Goal: Transaction & Acquisition: Purchase product/service

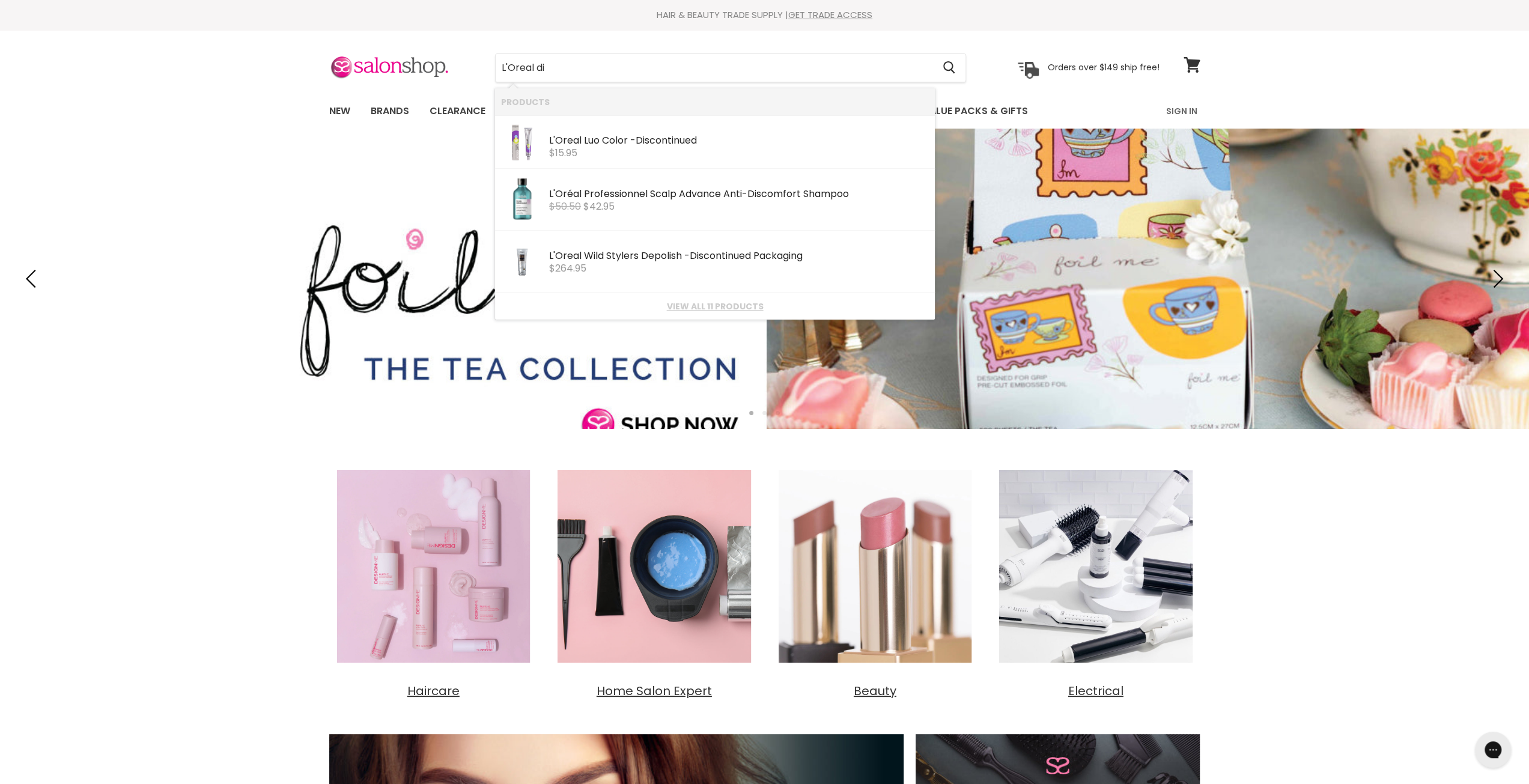
type input "L'Oreal dia"
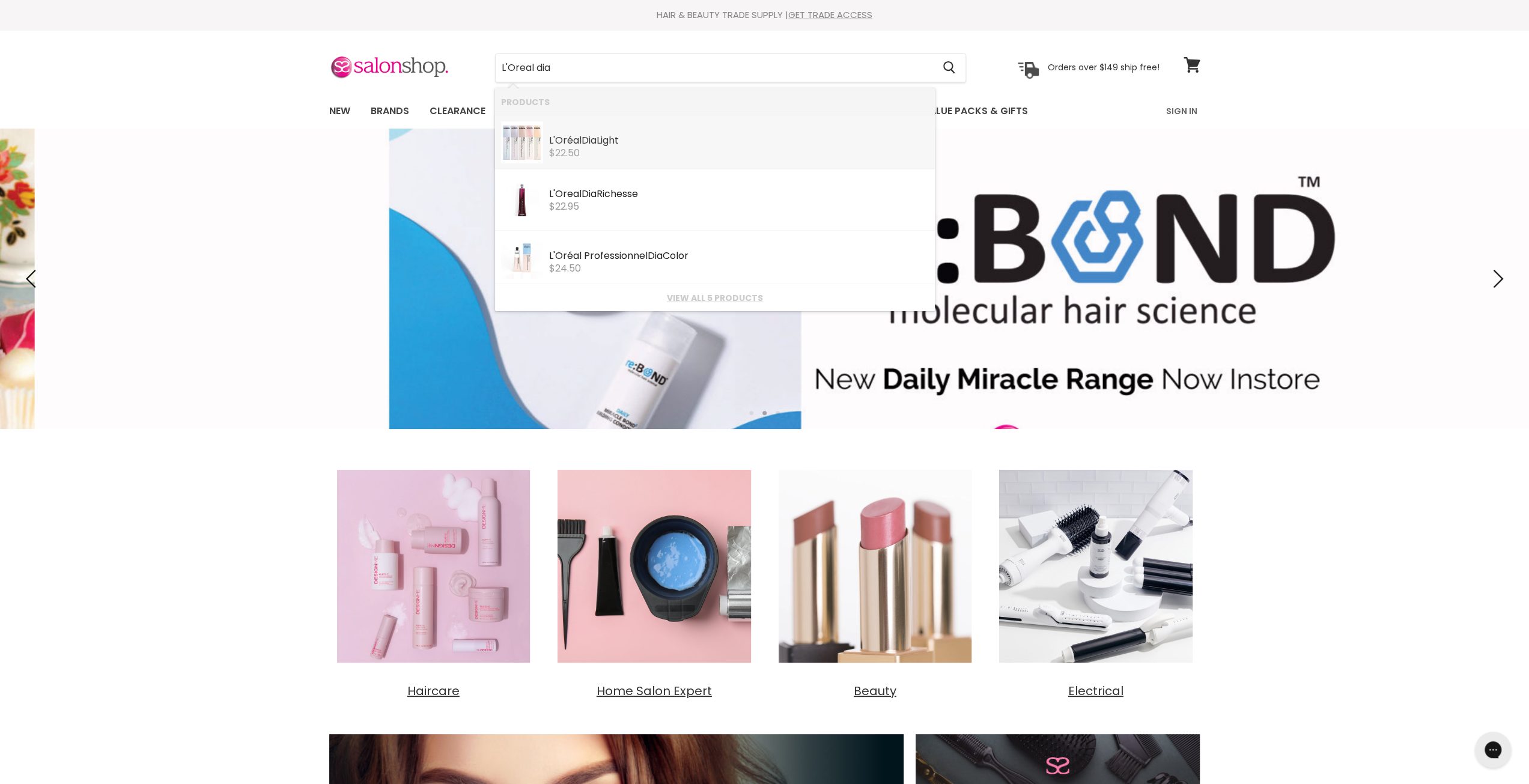
click at [677, 138] on div "L'Oréal Dia Light" at bounding box center [738, 142] width 380 height 13
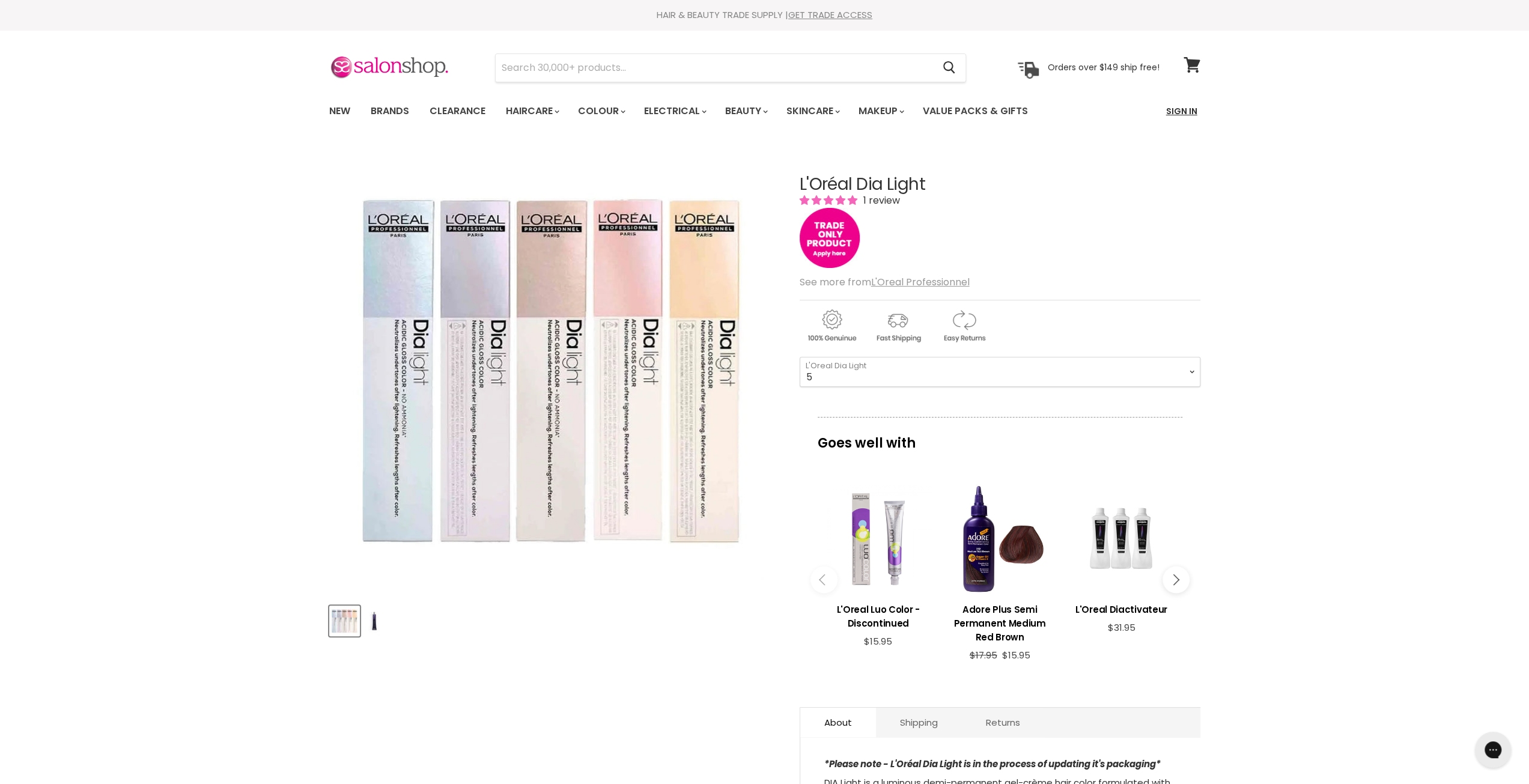
click at [1187, 113] on link "Sign In" at bounding box center [1182, 111] width 45 height 25
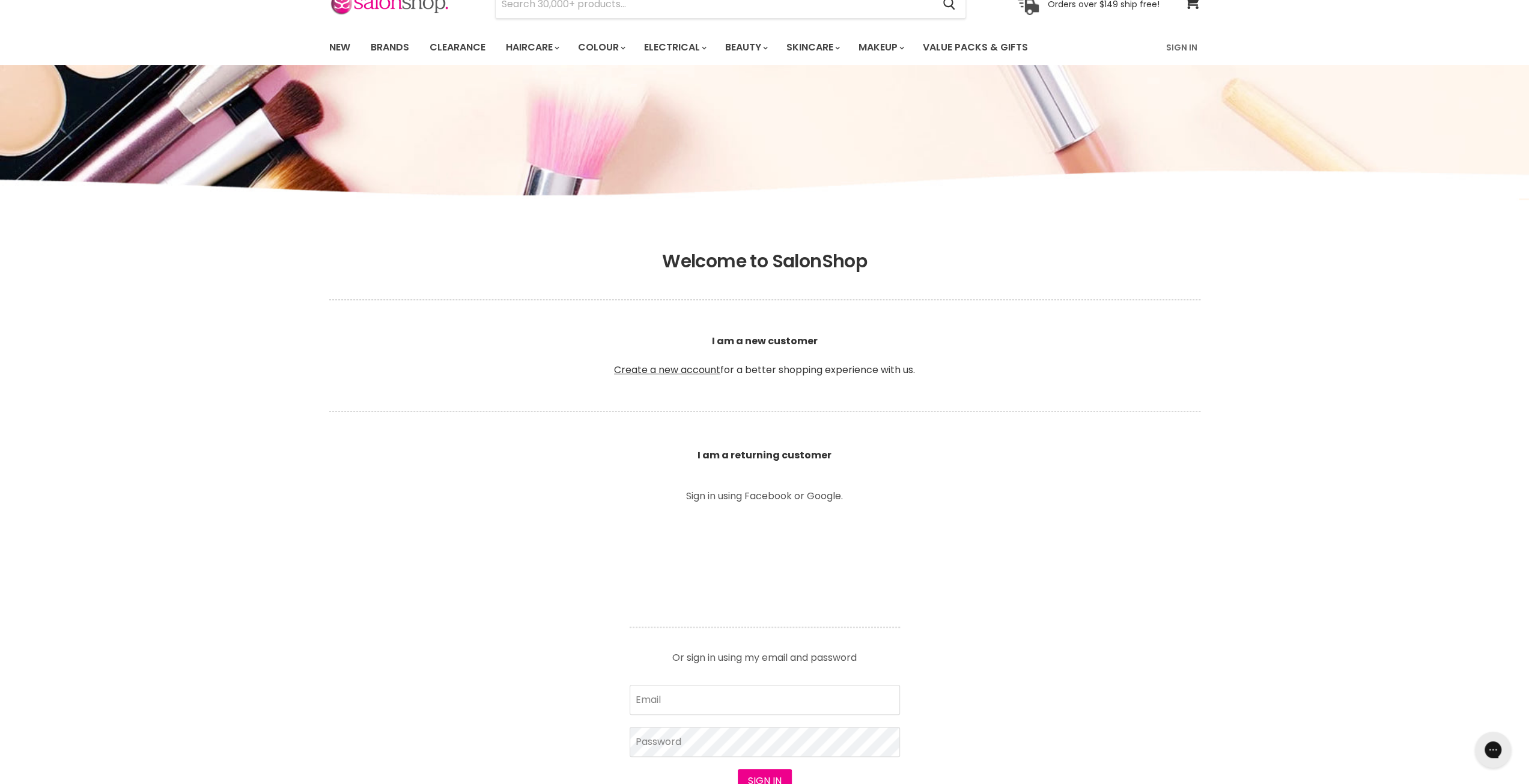
scroll to position [120, 0]
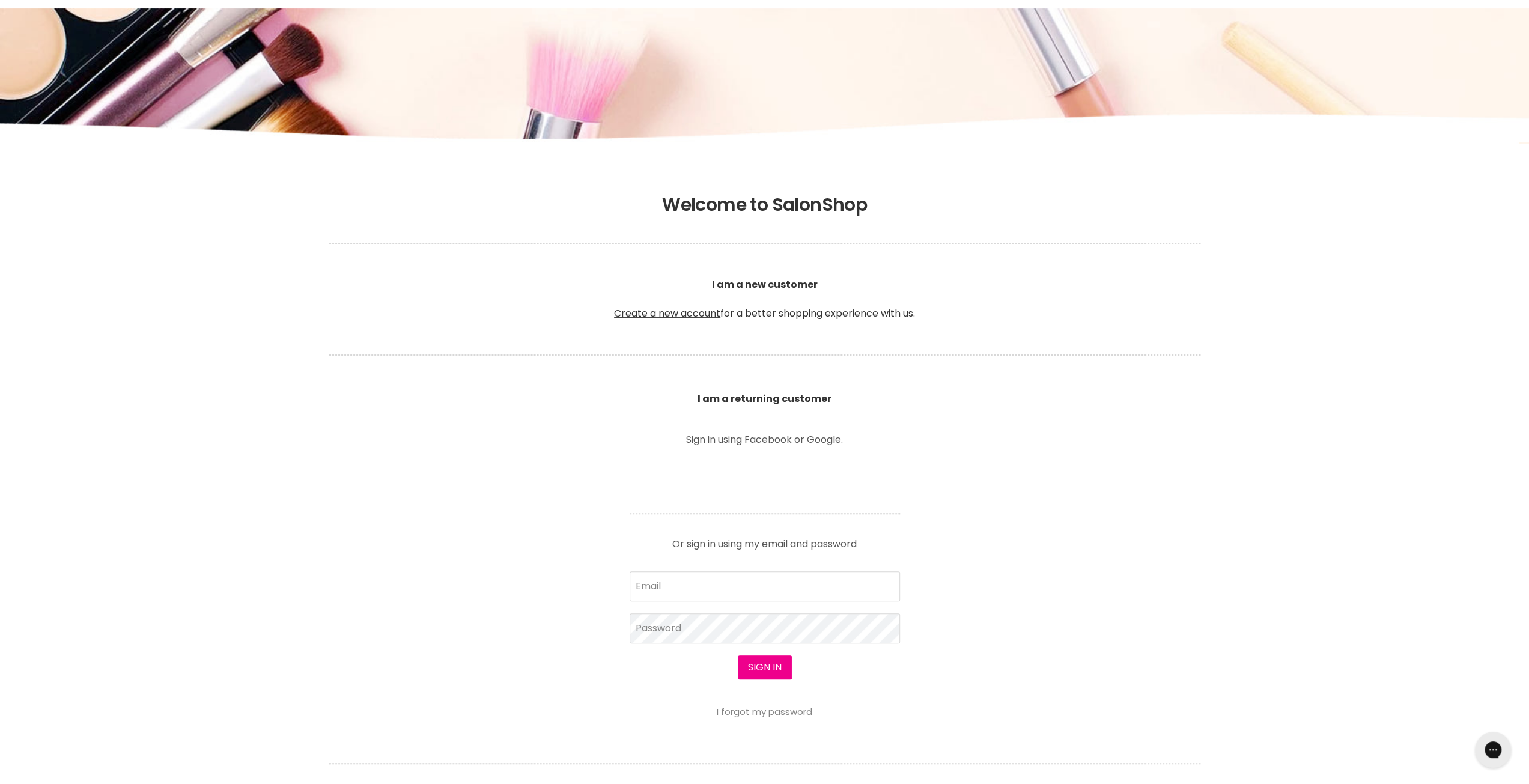
drag, startPoint x: 724, startPoint y: 666, endPoint x: 731, endPoint y: 654, distance: 13.9
click at [724, 666] on div "Sign in I forgot my password" at bounding box center [765, 686] width 270 height 61
click at [749, 577] on input "Email" at bounding box center [765, 586] width 270 height 30
click at [726, 579] on input "Email" at bounding box center [765, 586] width 270 height 30
type input "susan.ds.harris@gmail.com"
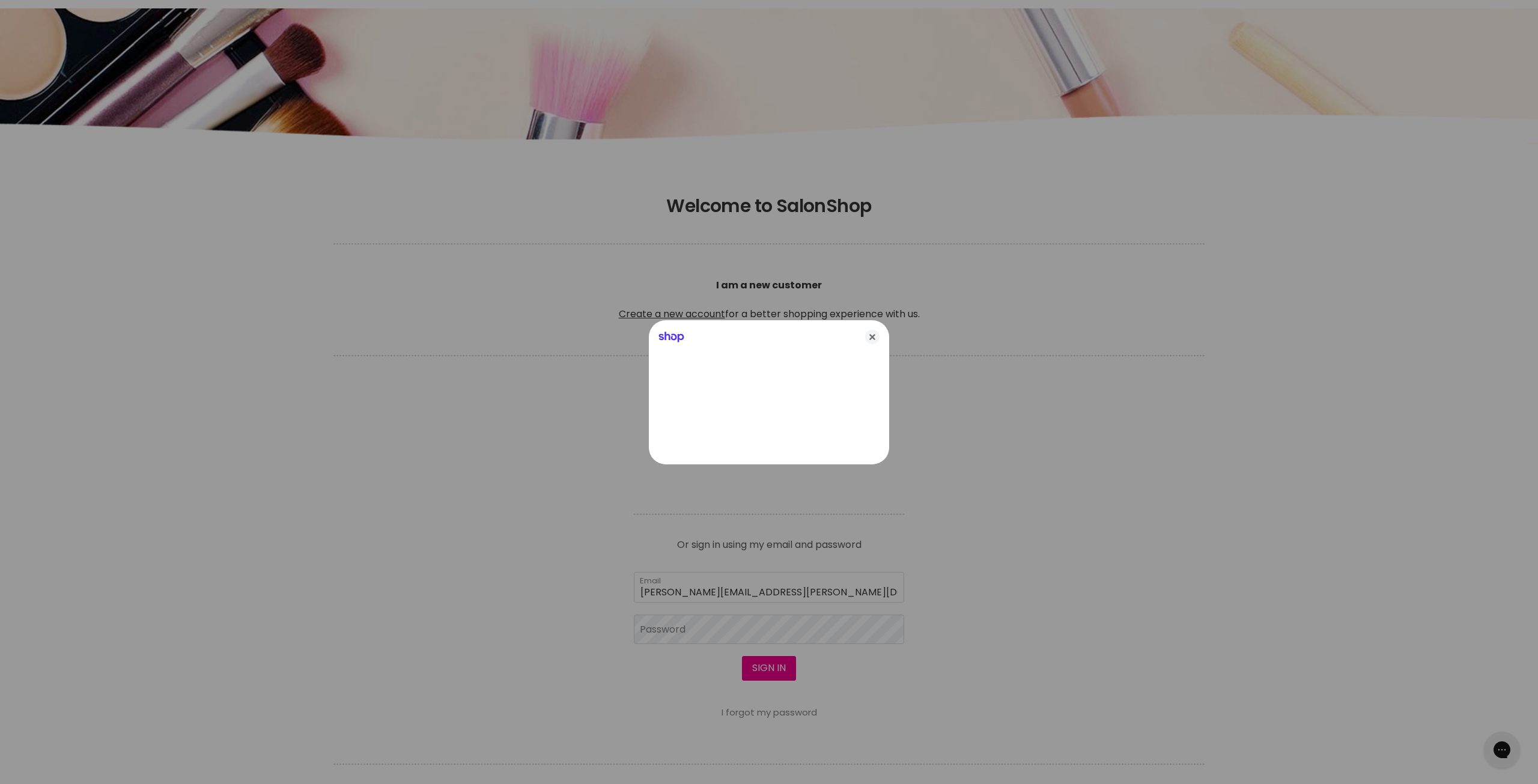
click at [682, 629] on div at bounding box center [769, 392] width 1538 height 784
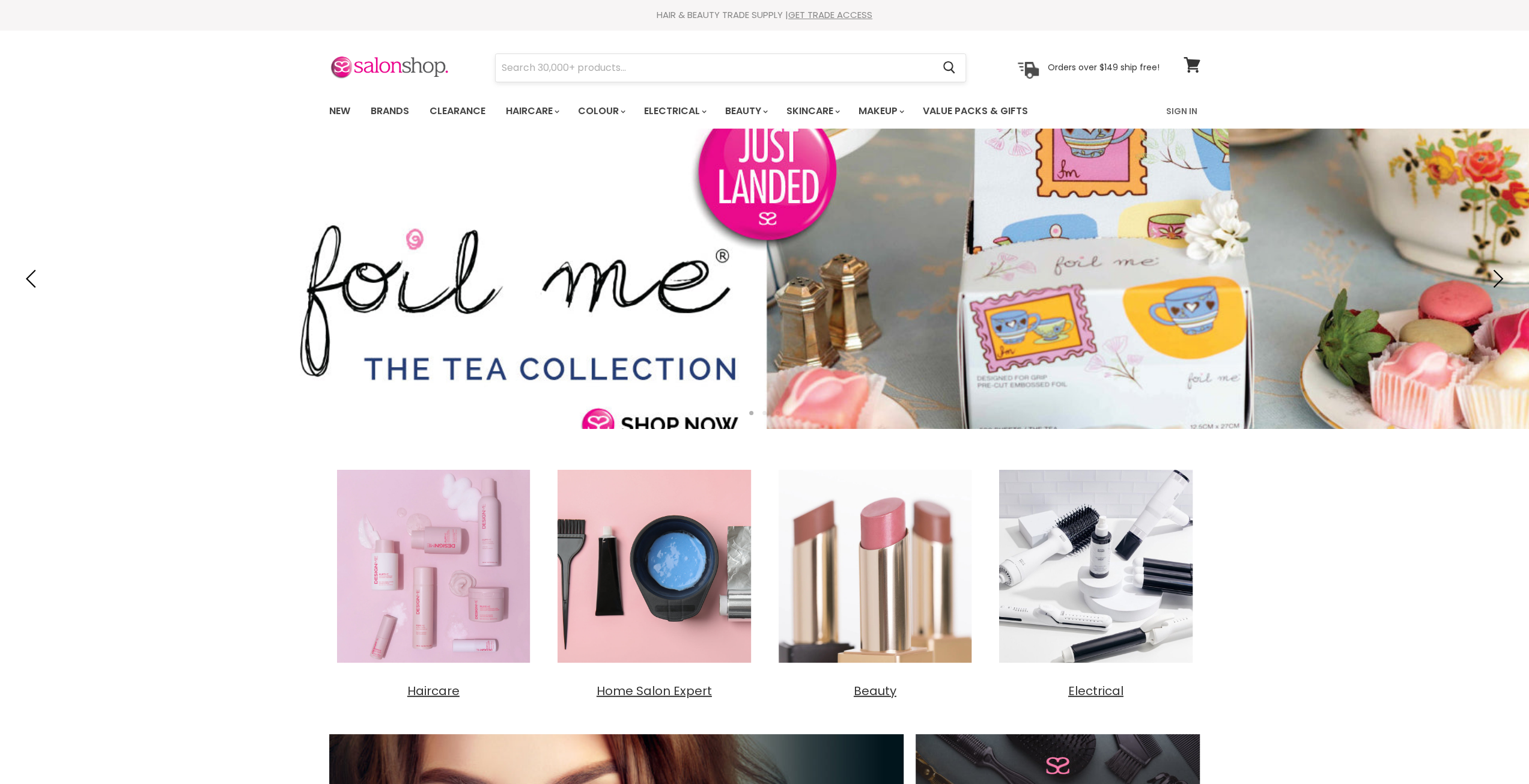
click at [538, 77] on input "Search" at bounding box center [714, 68] width 438 height 28
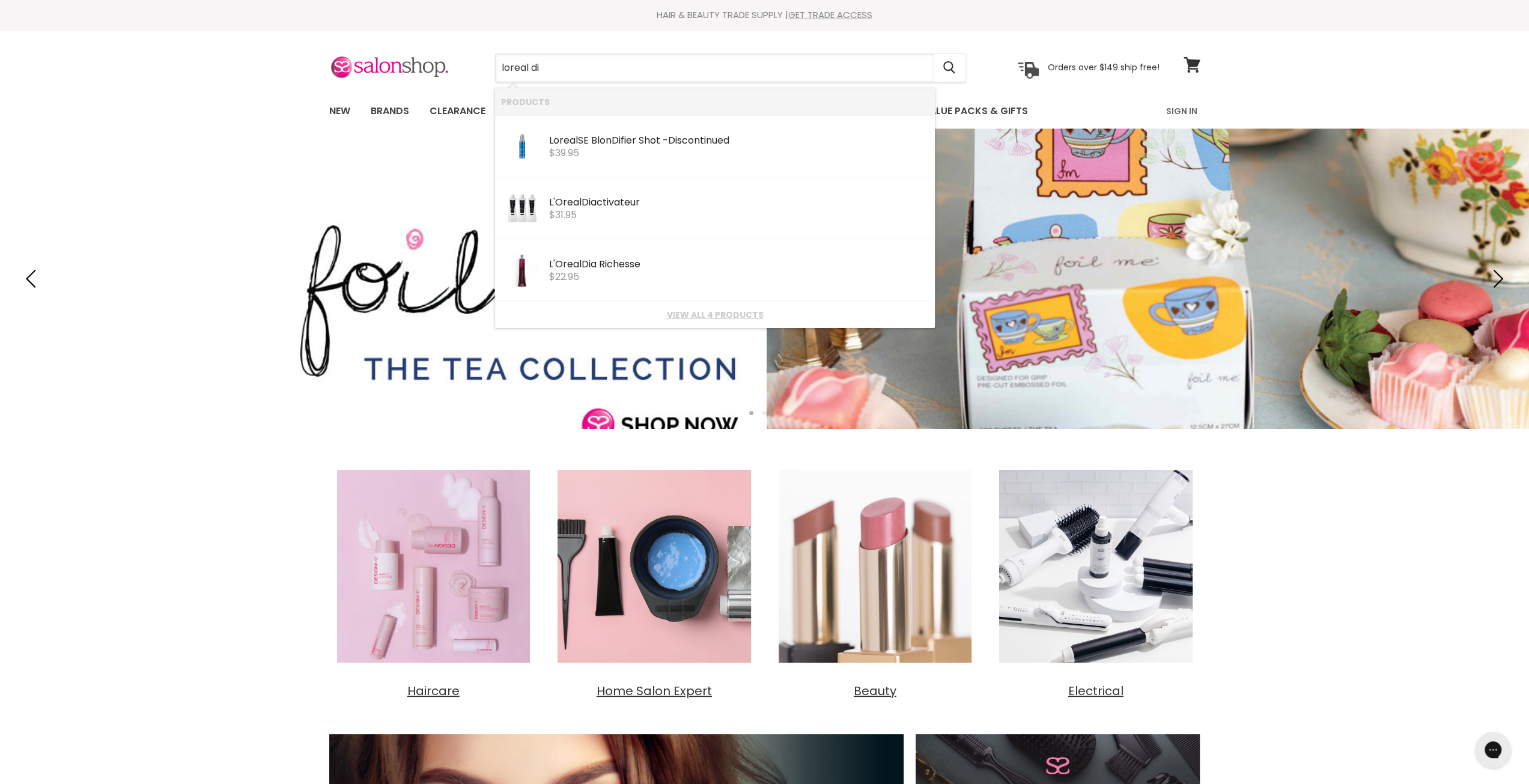
type input "loreal dia"
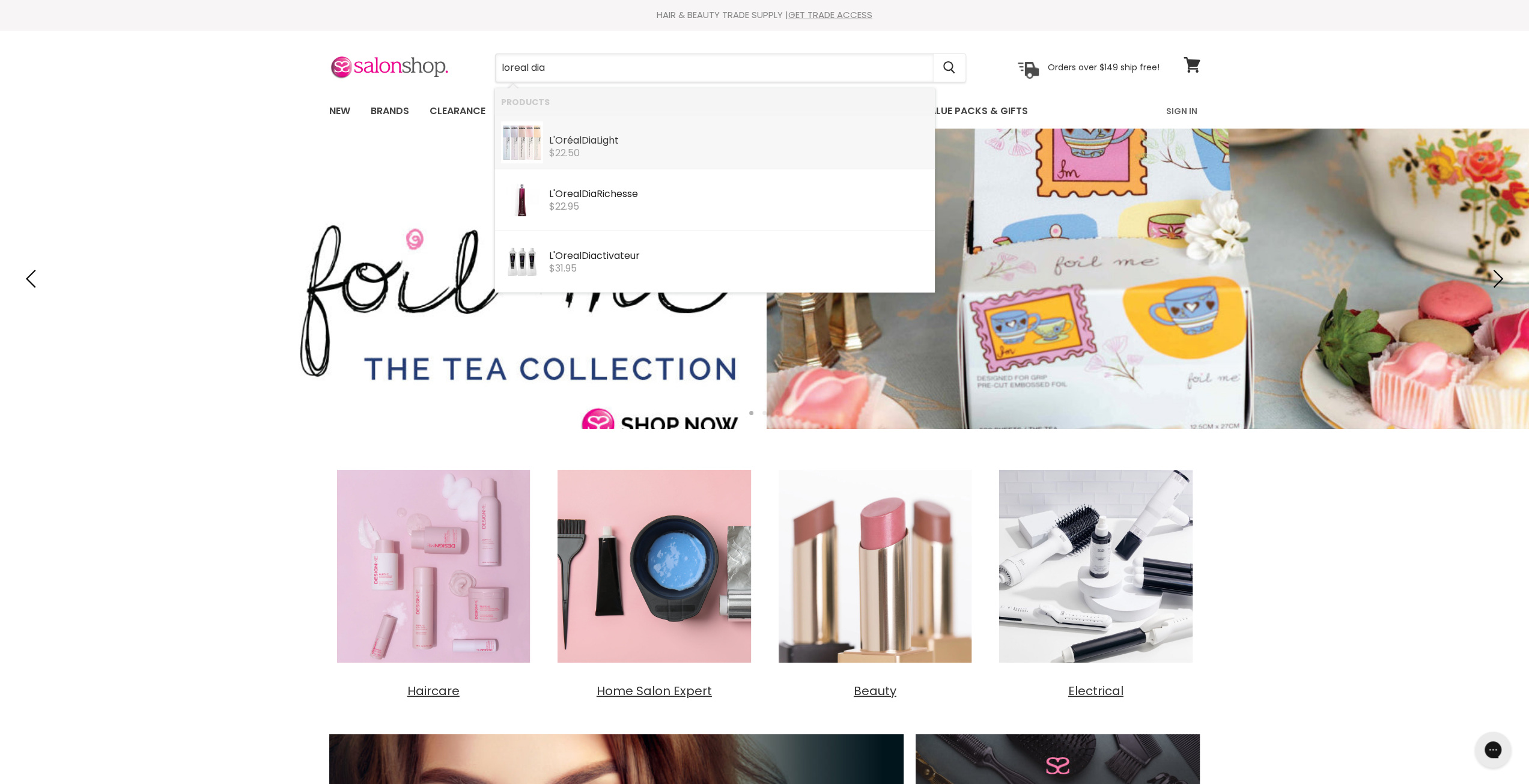
click at [669, 143] on div "L'Oréal Dia Light" at bounding box center [738, 142] width 380 height 13
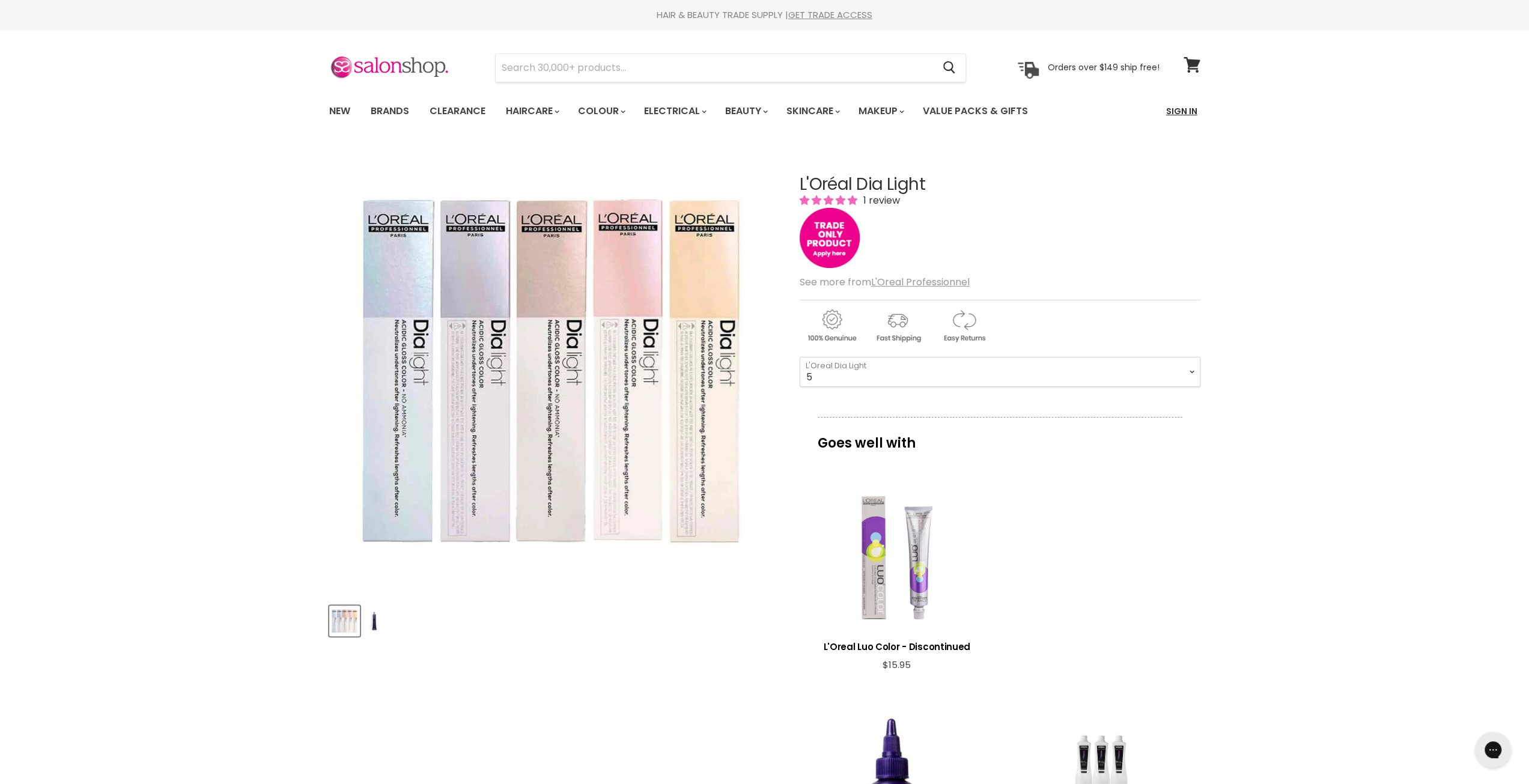
click at [1191, 110] on link "Sign In" at bounding box center [1182, 111] width 45 height 25
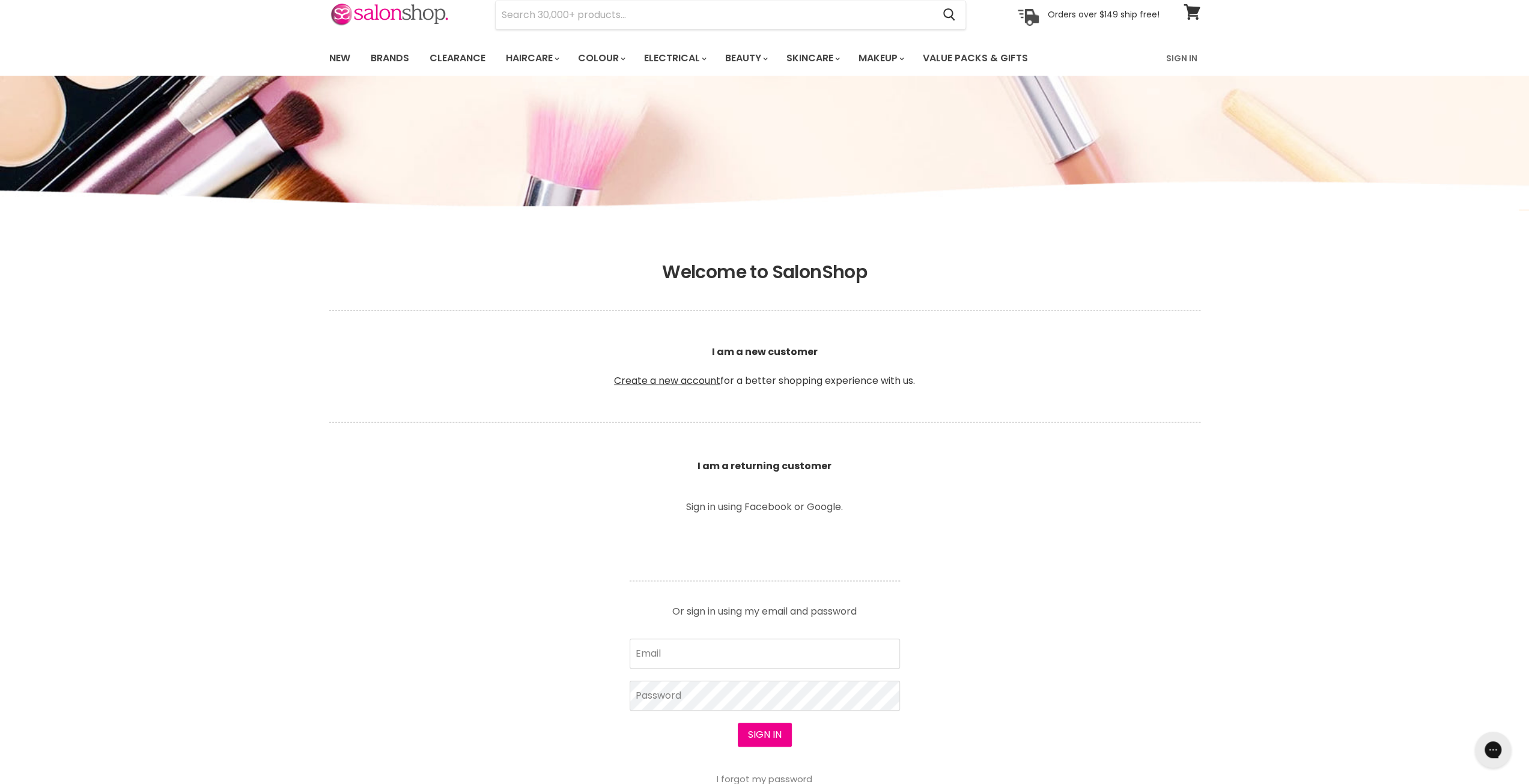
scroll to position [240, 0]
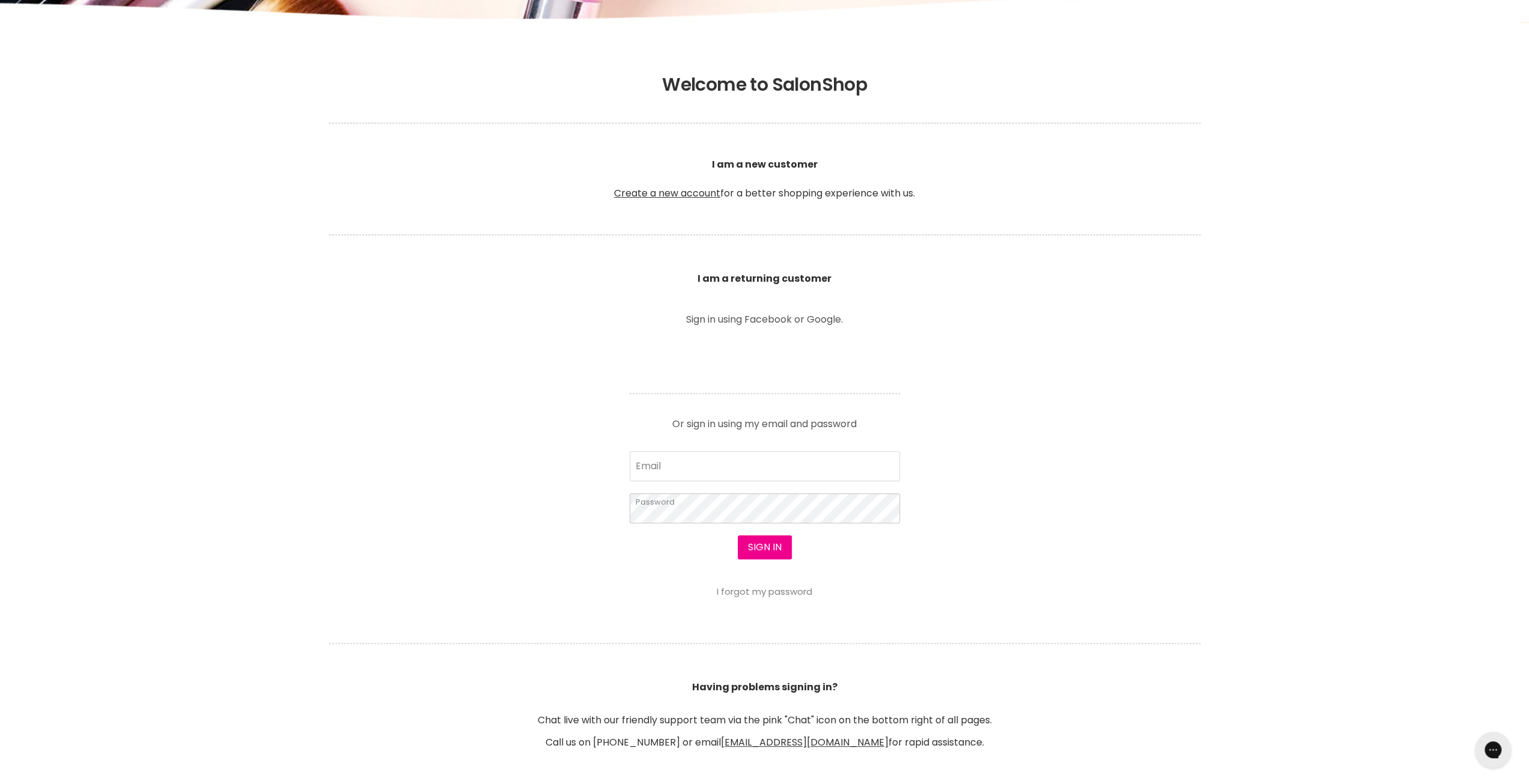
click at [738, 535] on button "Sign in" at bounding box center [765, 547] width 54 height 24
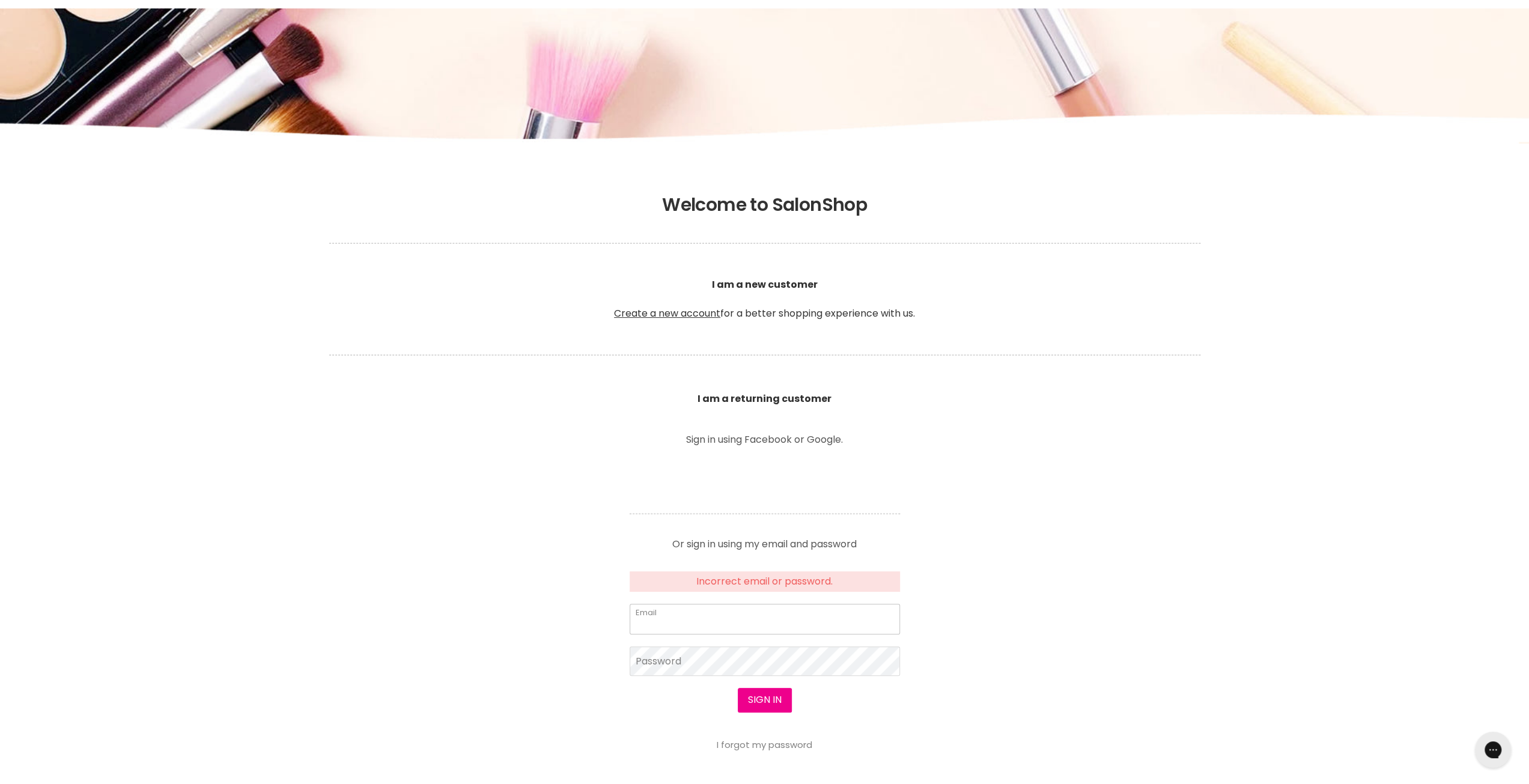
click at [708, 612] on input "Email" at bounding box center [765, 618] width 270 height 30
type input "[PERSON_NAME][EMAIL_ADDRESS][PERSON_NAME][DOMAIN_NAME]"
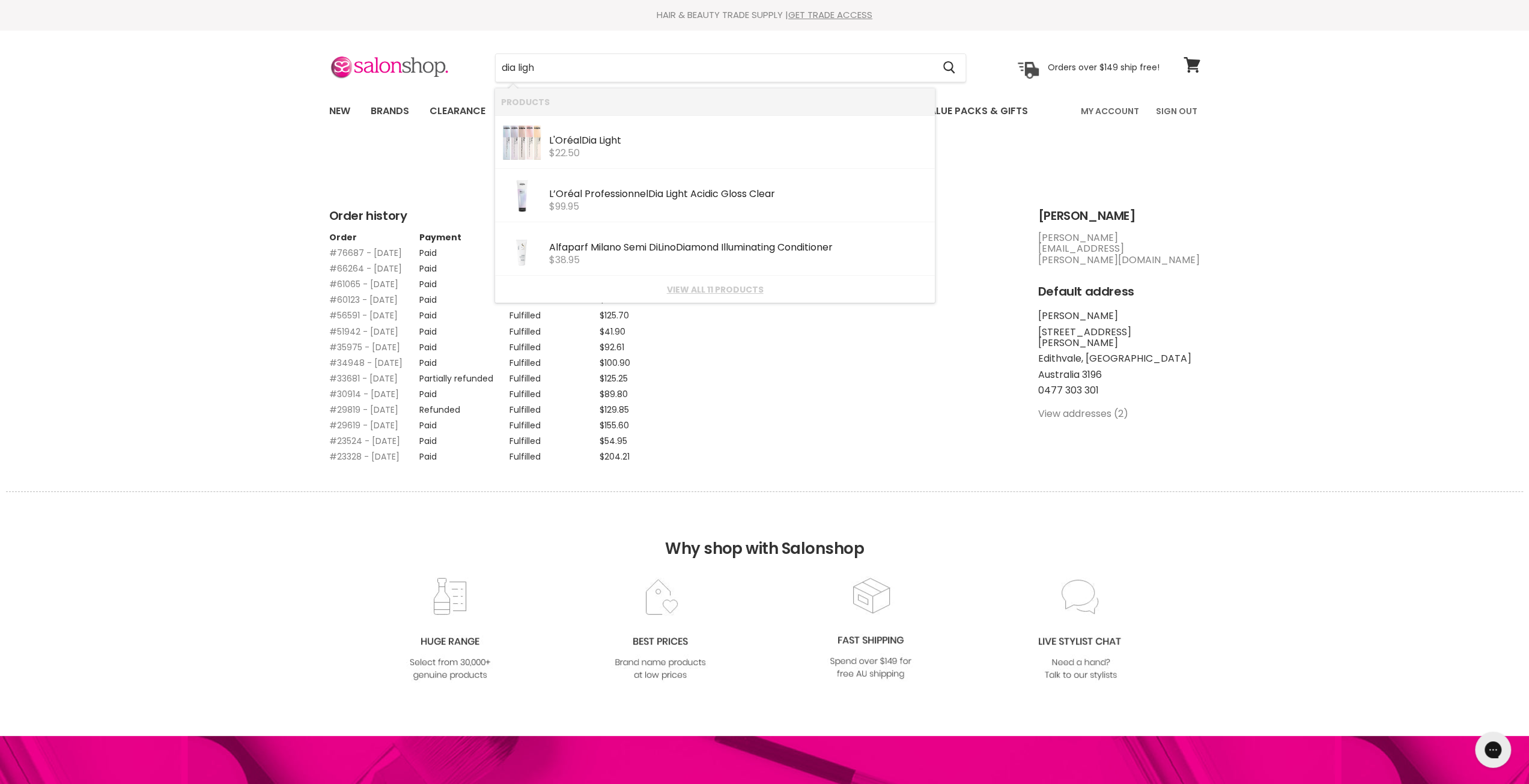
type input "dia light"
click at [605, 138] on b "Light" at bounding box center [609, 140] width 22 height 14
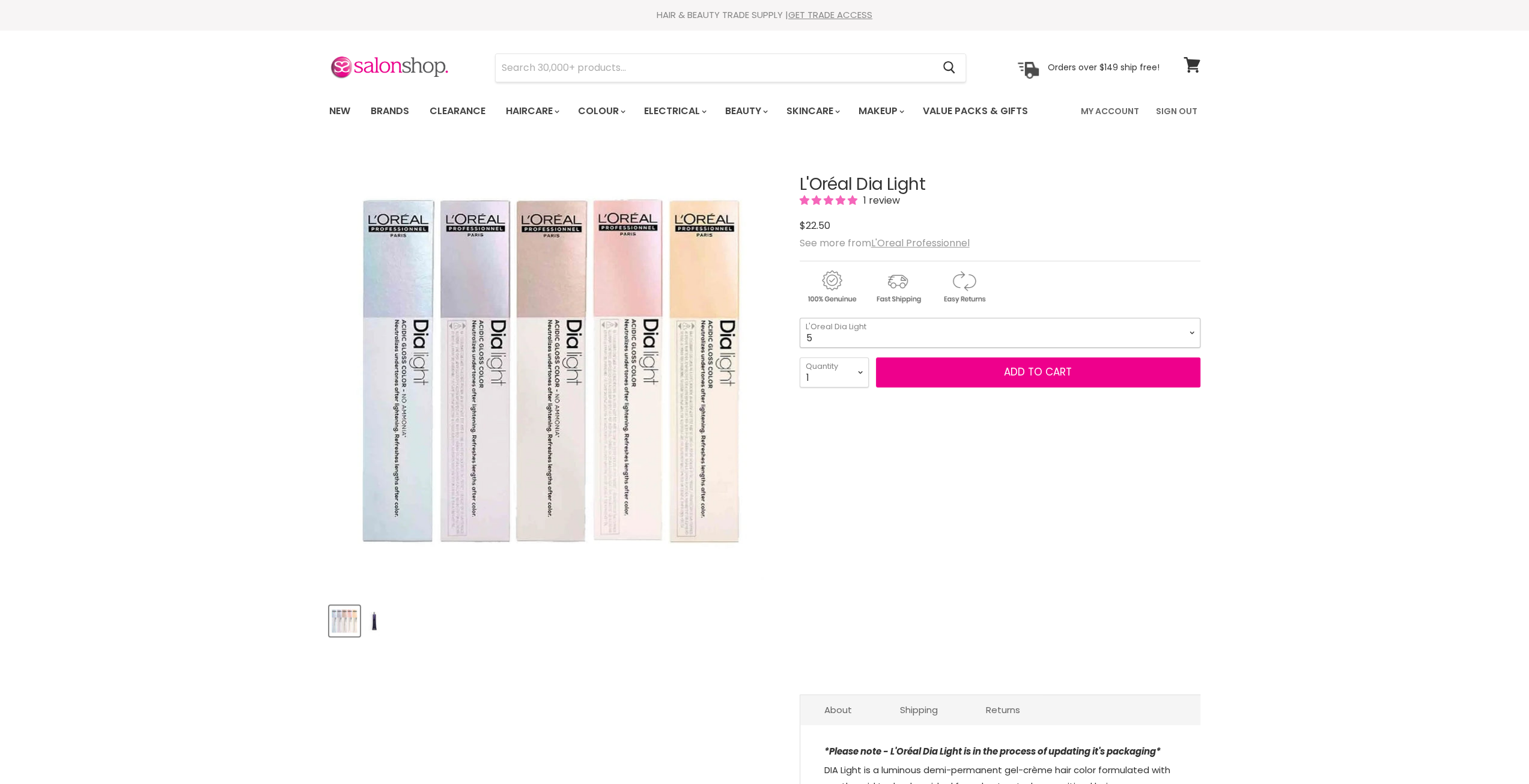
click at [983, 328] on select "5 5.66 5.8 6 6.3 6.45 7 7.12 7.23 7.31 7.43 7.8 8 8.1 8.23" at bounding box center [1000, 333] width 401 height 30
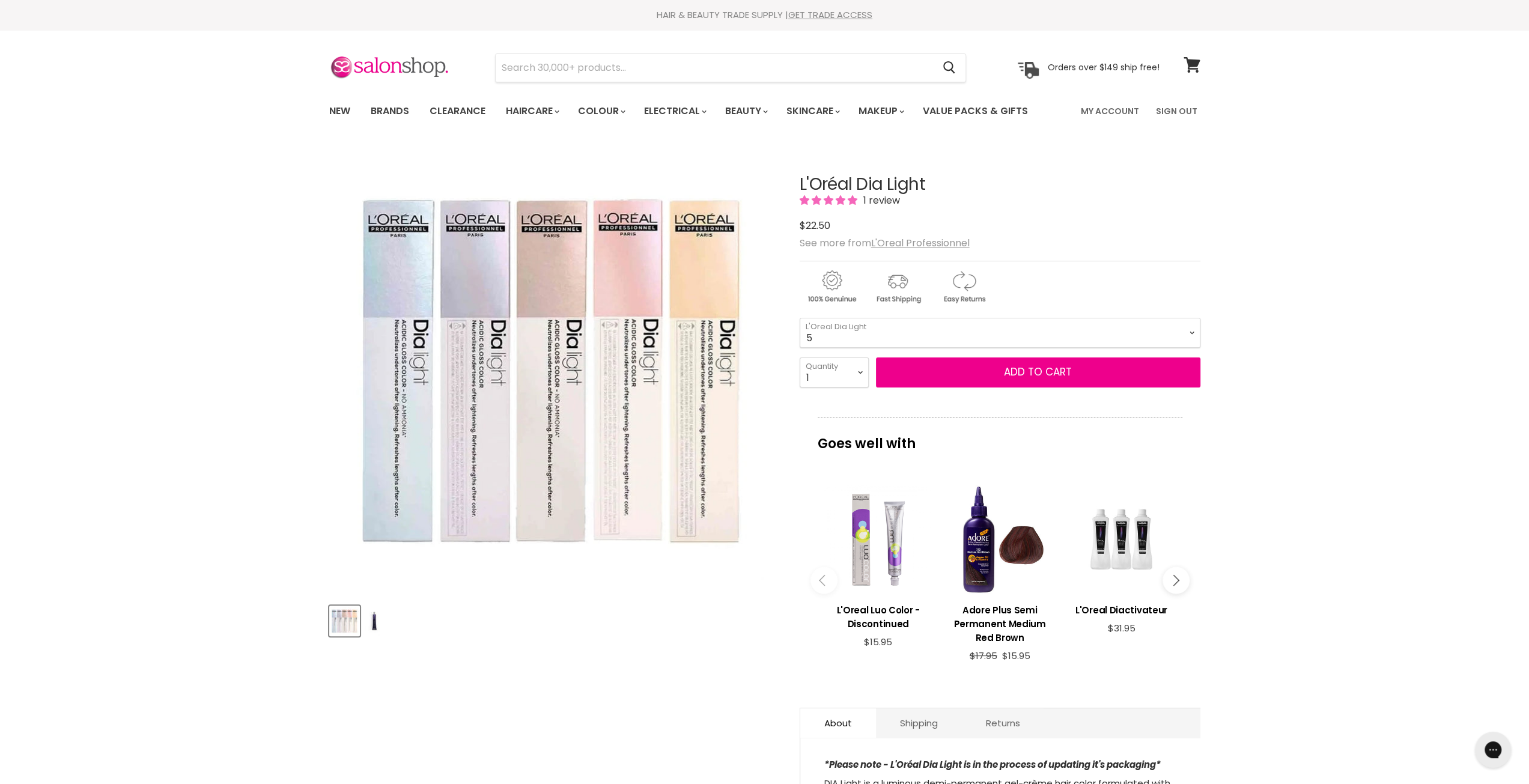
click at [960, 346] on form "5 - 5.66 - 5.8 - 6 - 6.3 - 6.45 - 7 - 7.12 - 7.23 - 7.31 - 7.43 - 7.8 - 8 - 8.1…" at bounding box center [1000, 353] width 401 height 70
click at [967, 331] on select "5 5.66 5.8 6 6.3 6.45 7 7.12 7.23 7.31 7.43 7.8 8 8.1 8.23" at bounding box center [1000, 333] width 401 height 30
drag, startPoint x: 928, startPoint y: 184, endPoint x: 796, endPoint y: 187, distance: 132.0
click at [796, 187] on article "Click or scroll to zoom Tap or pinch to zoom Click or scroll to zoom" at bounding box center [765, 539] width 871 height 786
click at [394, 111] on link "Brands" at bounding box center [390, 111] width 57 height 25
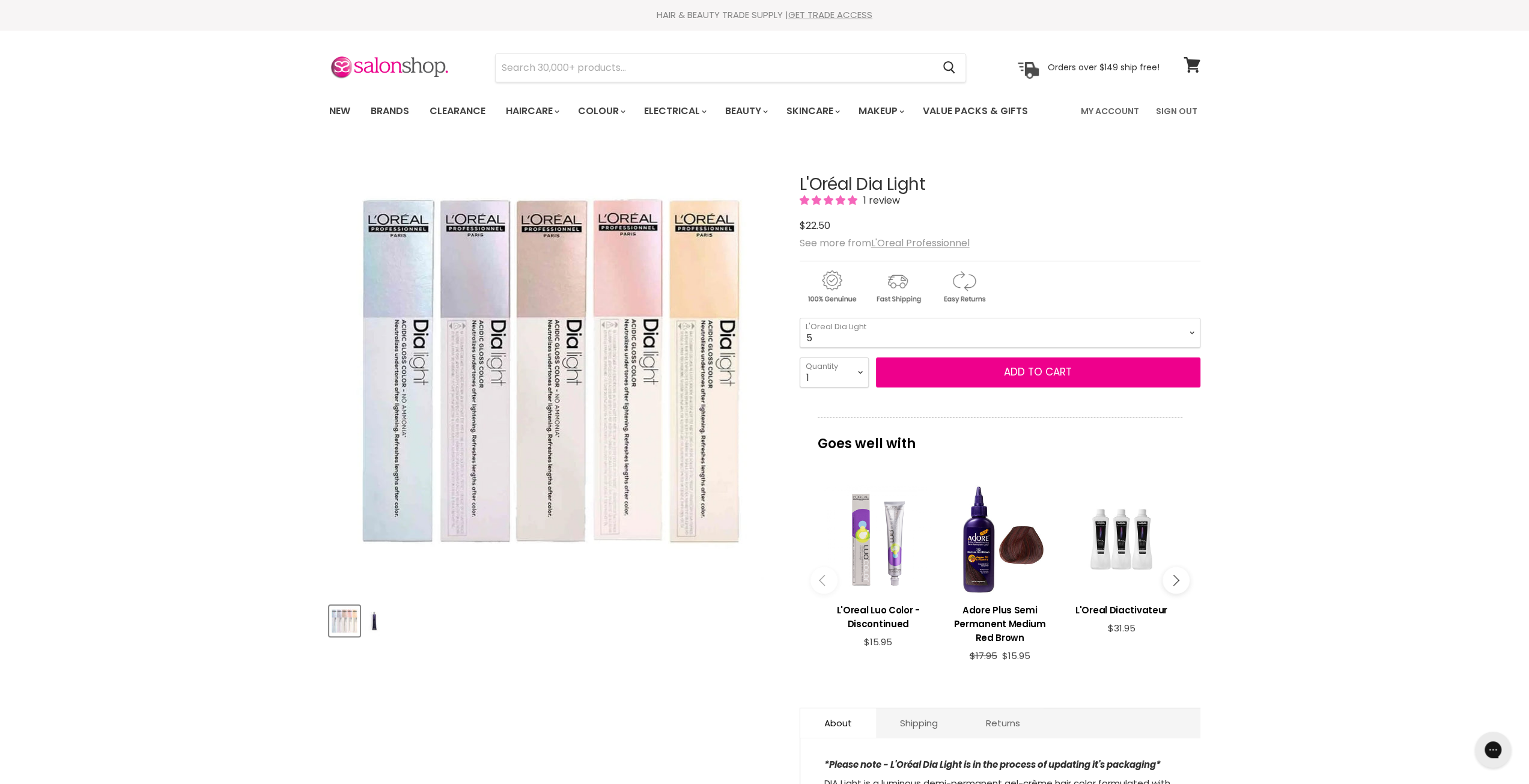
drag, startPoint x: 1358, startPoint y: 559, endPoint x: 1344, endPoint y: 538, distance: 25.2
drag, startPoint x: 924, startPoint y: 180, endPoint x: 800, endPoint y: 188, distance: 124.3
click at [800, 188] on h1 "L'Oréal Dia Light" at bounding box center [1000, 184] width 401 height 19
copy h1 "L'Oréal Dia Light"
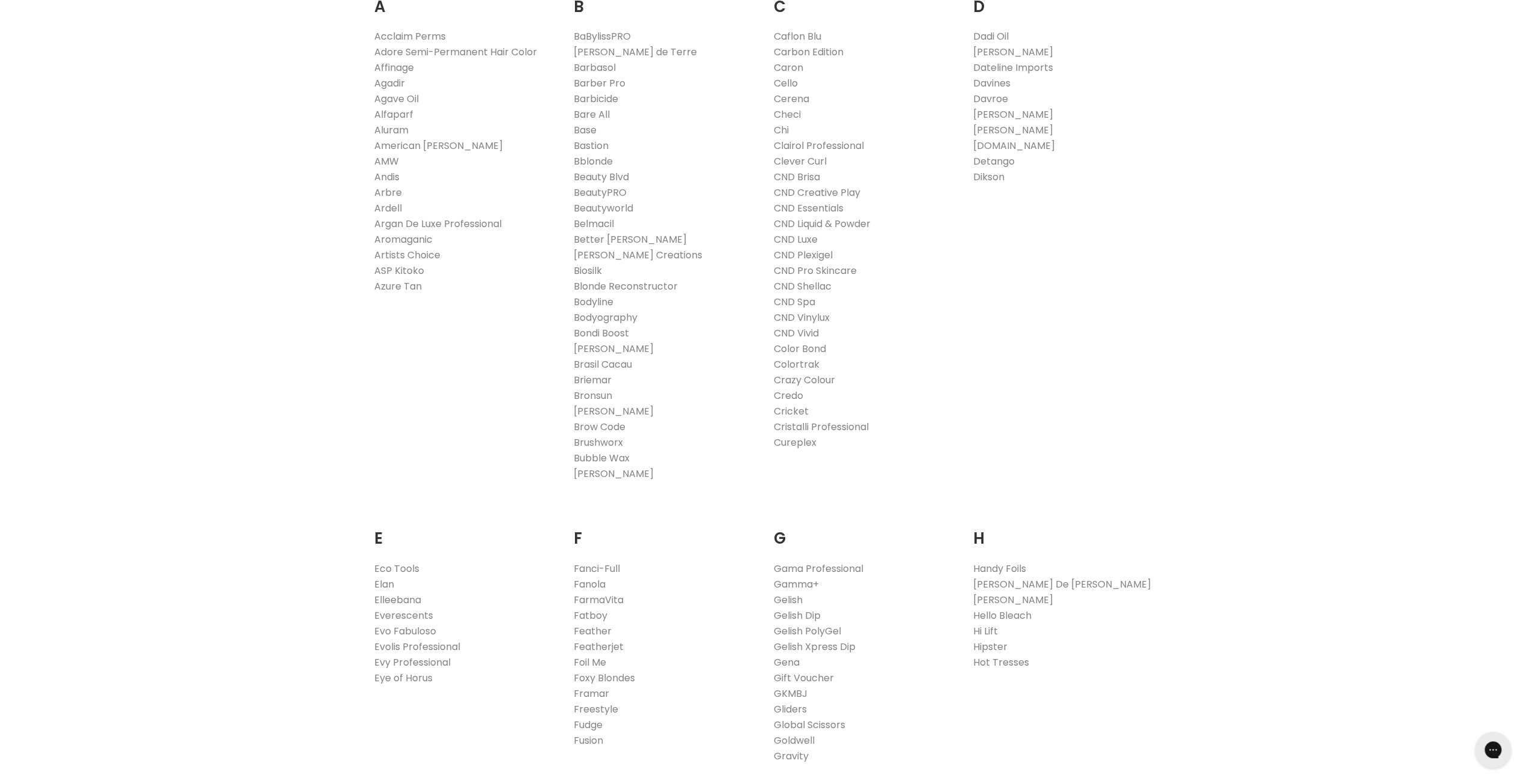
scroll to position [600, 0]
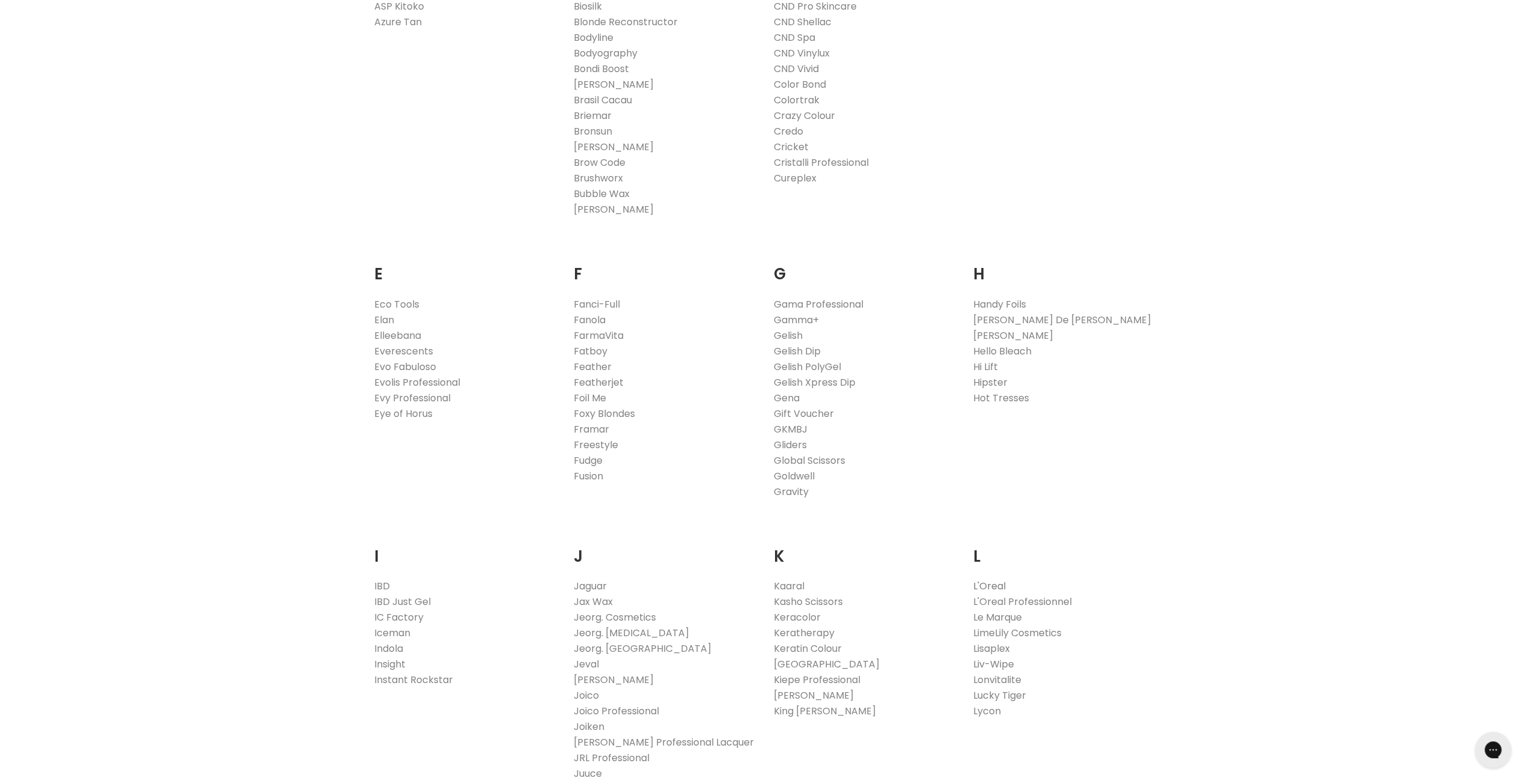
click at [992, 586] on link "L'Oreal" at bounding box center [990, 586] width 32 height 14
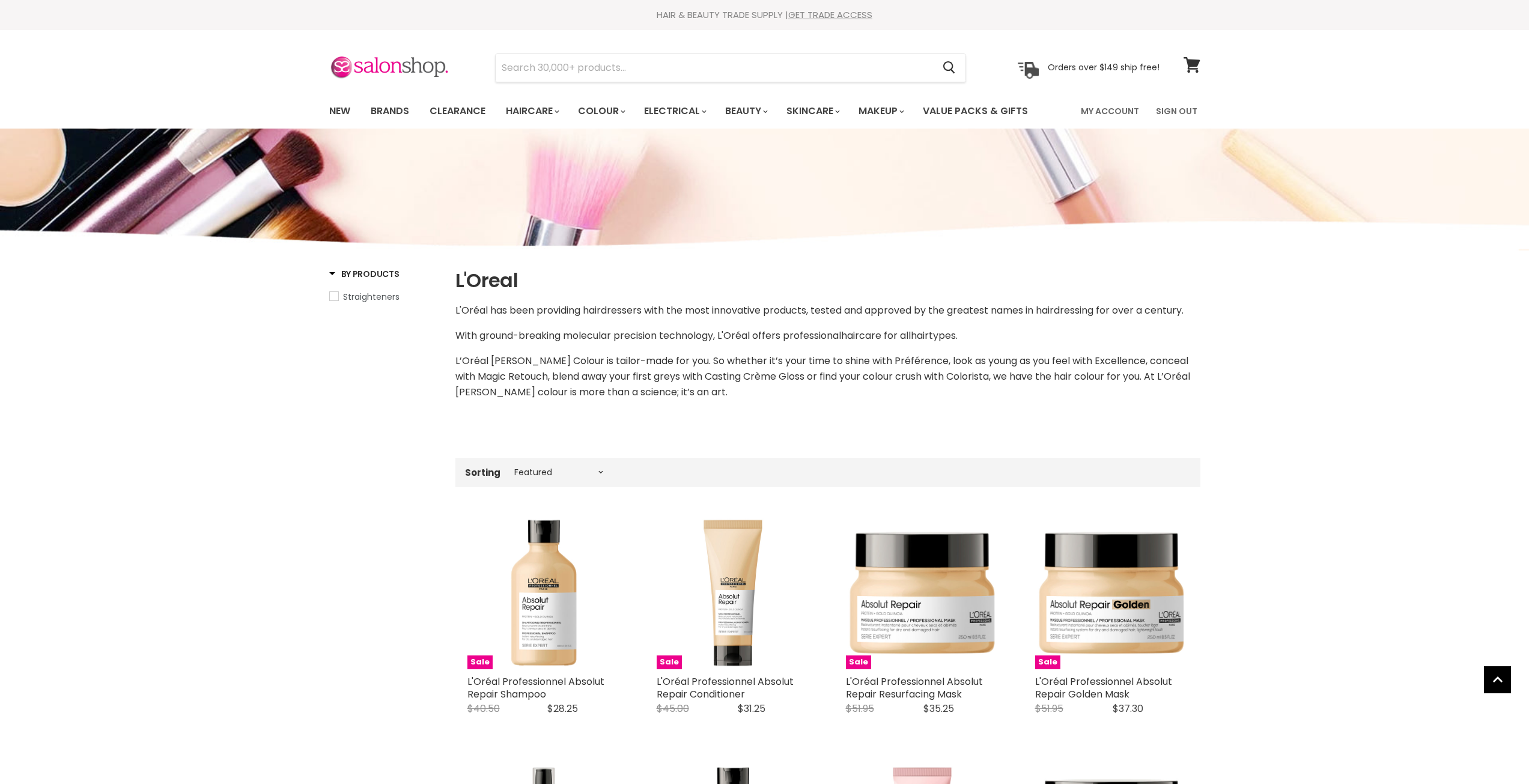
select select "manual"
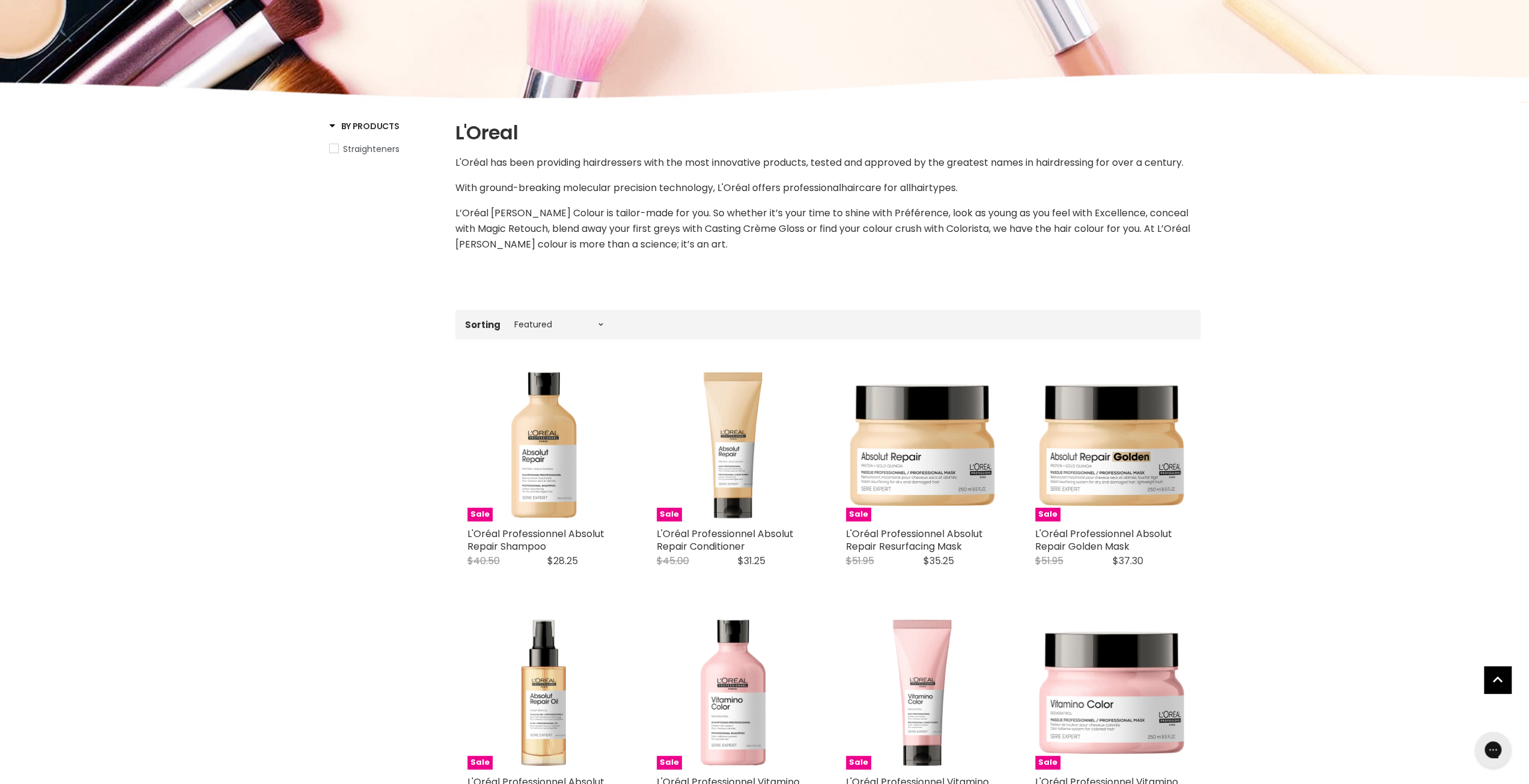
scroll to position [59, 0]
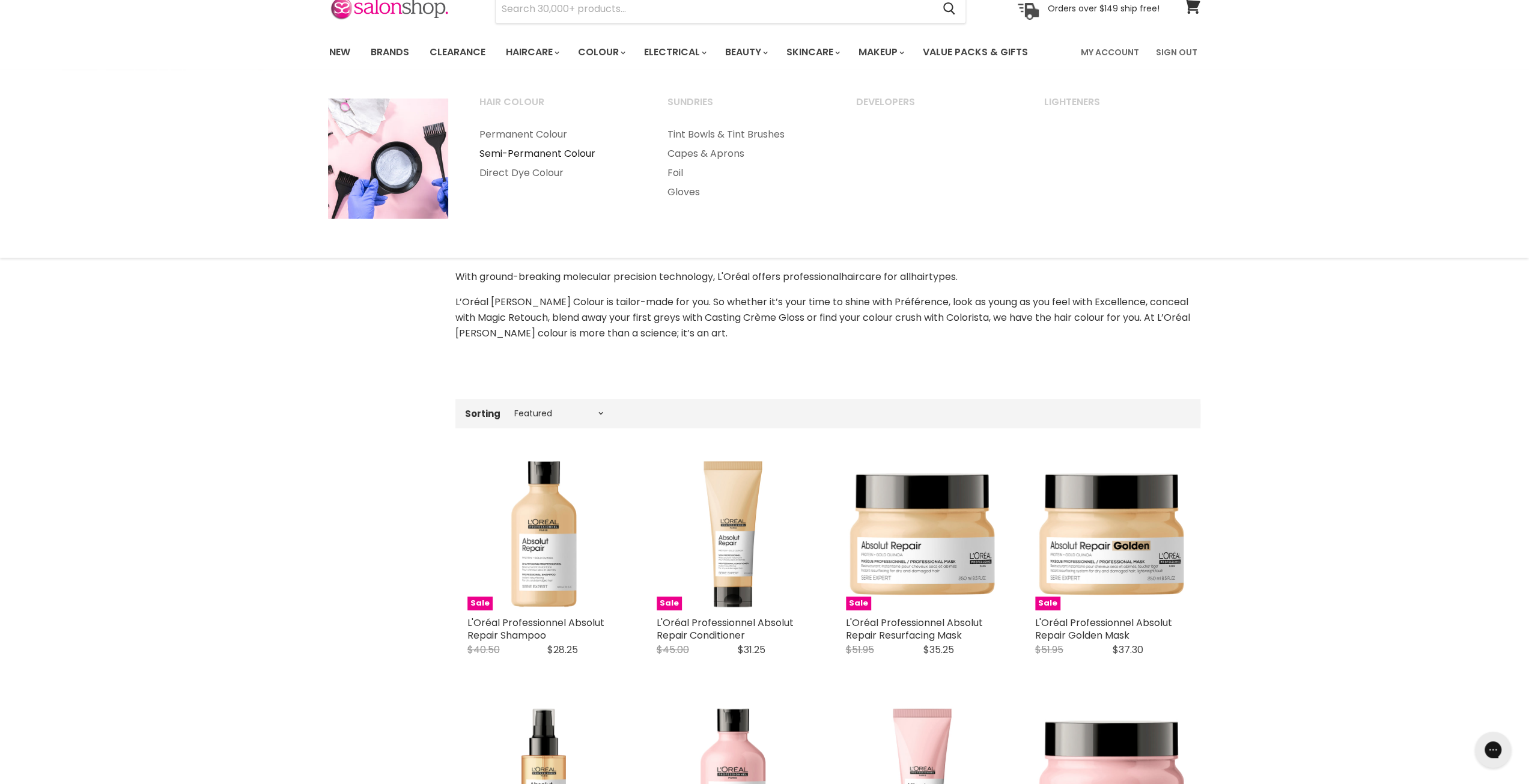
click at [580, 155] on link "Semi-Permanent Colour" at bounding box center [558, 154] width 186 height 19
